Goal: Information Seeking & Learning: Learn about a topic

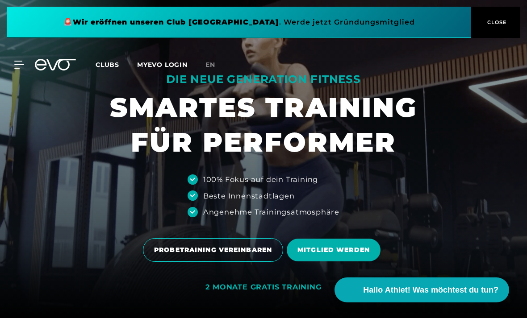
click at [15, 59] on div "MyEVO Login Über EVO Mitgliedschaften Probetraining TAGESPASS EVO Studios [GEOG…" at bounding box center [263, 65] width 523 height 26
click at [17, 63] on icon at bounding box center [20, 65] width 13 height 8
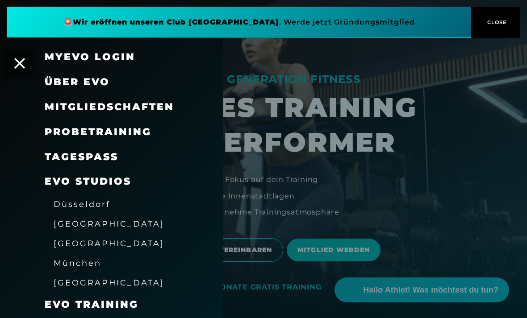
click at [96, 86] on span "Über EVO" at bounding box center [77, 82] width 65 height 12
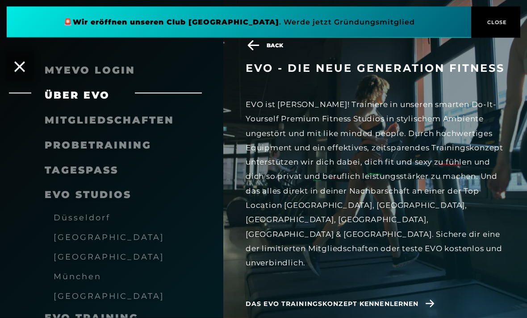
scroll to position [504, 0]
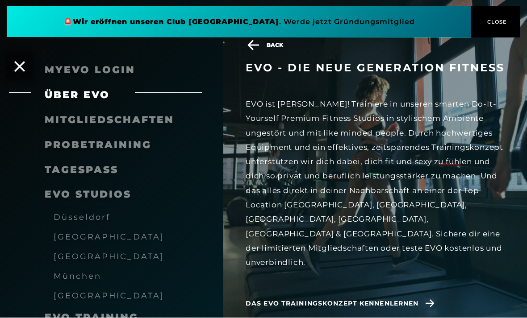
click at [87, 276] on span "München" at bounding box center [78, 276] width 48 height 9
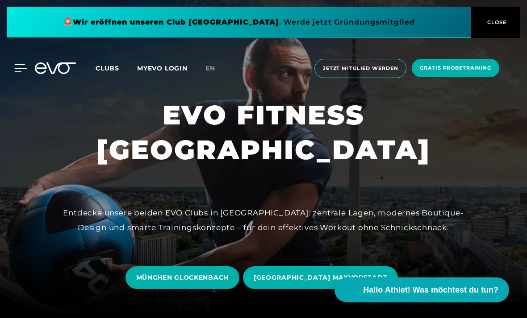
click at [23, 67] on icon at bounding box center [20, 68] width 13 height 8
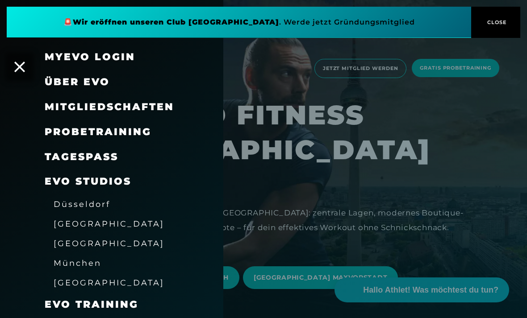
click at [104, 87] on span "Über EVO" at bounding box center [77, 82] width 65 height 12
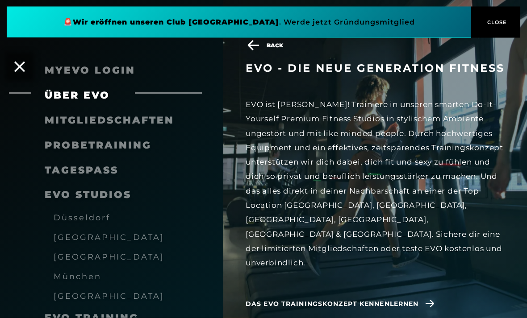
scroll to position [462, 0]
click at [338, 293] on span "Das EVO Trainingskonzept kennenlernen" at bounding box center [342, 304] width 192 height 23
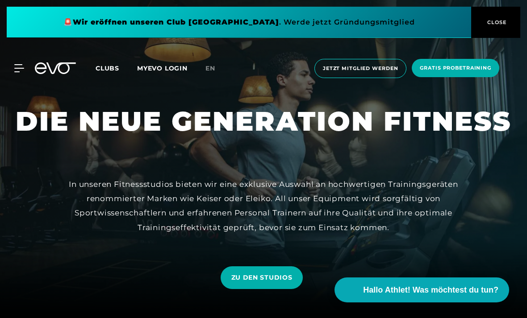
click at [493, 17] on button "CLOSE" at bounding box center [495, 22] width 49 height 31
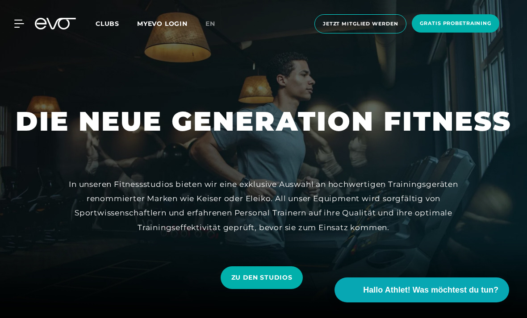
click at [94, 19] on div "MyEVO Login Über EVO Mitgliedschaften Probetraining TAGESPASS EVO Studios [GEOG…" at bounding box center [263, 23] width 523 height 33
click at [100, 27] on span "Clubs" at bounding box center [108, 24] width 24 height 8
click at [11, 27] on div at bounding box center [13, 24] width 27 height 8
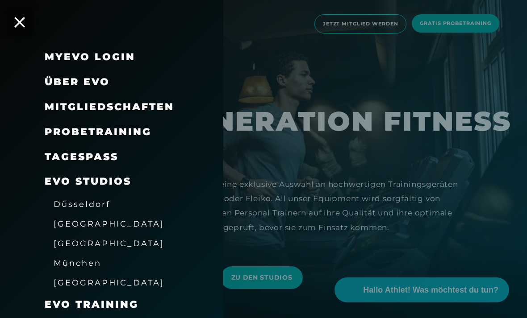
click at [150, 110] on span "Mitgliedschaften" at bounding box center [110, 107] width 130 height 12
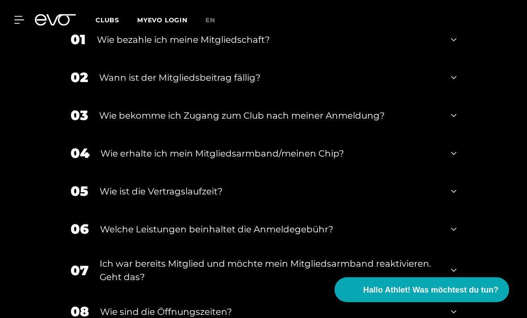
scroll to position [1019, 0]
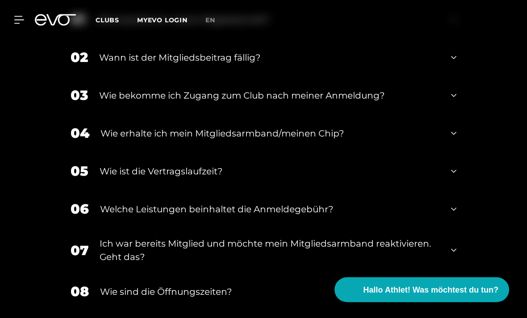
click at [452, 101] on icon at bounding box center [453, 96] width 5 height 11
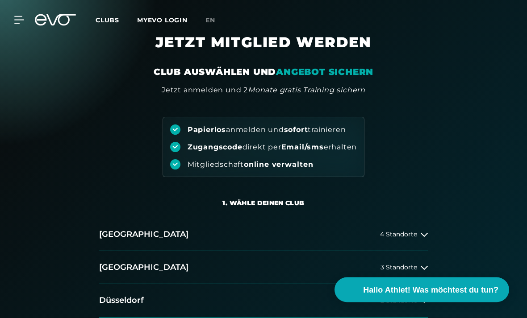
scroll to position [0, 0]
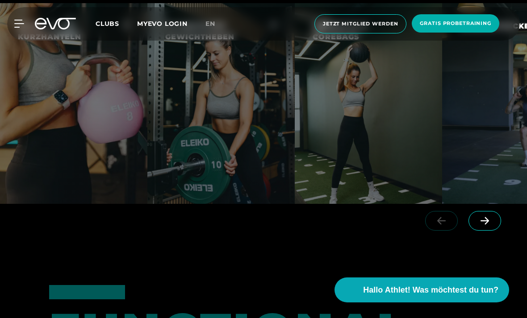
scroll to position [2374, 0]
